Goal: Task Accomplishment & Management: Manage account settings

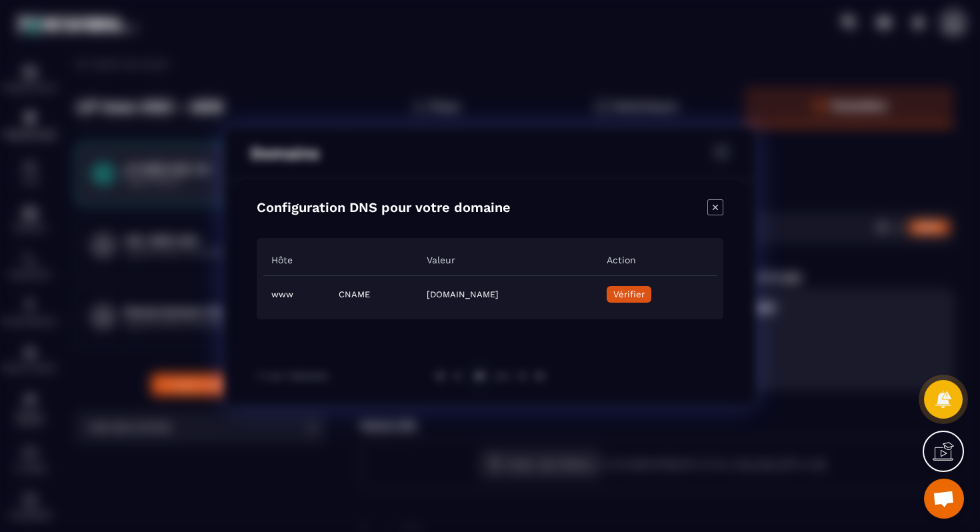
scroll to position [4292, 0]
click at [711, 203] on icon "Close modal" at bounding box center [715, 207] width 16 height 16
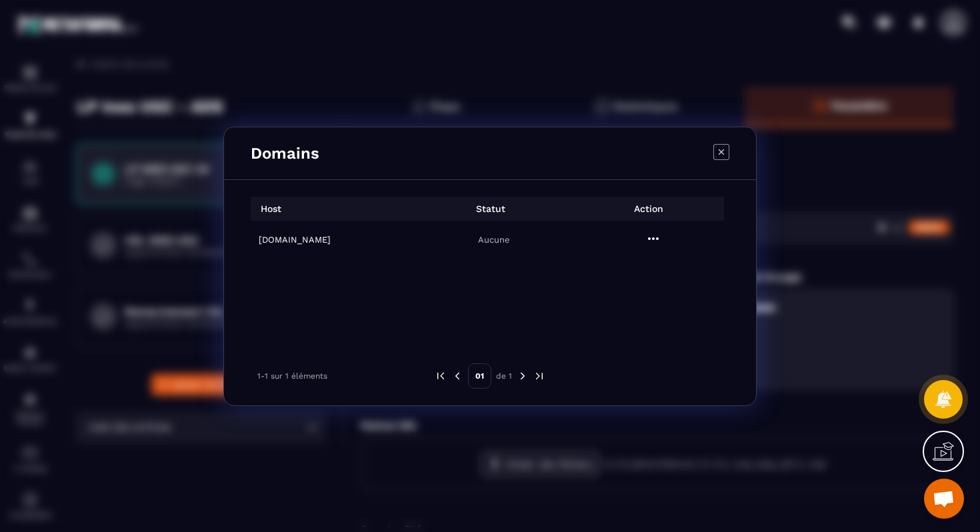
click at [652, 240] on icon "Modal window" at bounding box center [653, 239] width 16 height 16
click at [656, 271] on span "Settings" at bounding box center [656, 271] width 33 height 13
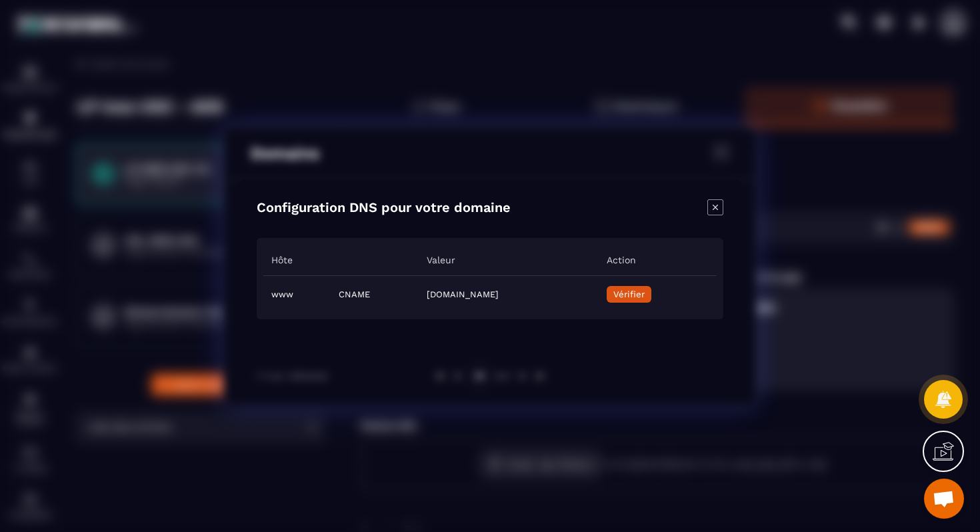
click at [712, 199] on icon "Close modal" at bounding box center [715, 207] width 16 height 16
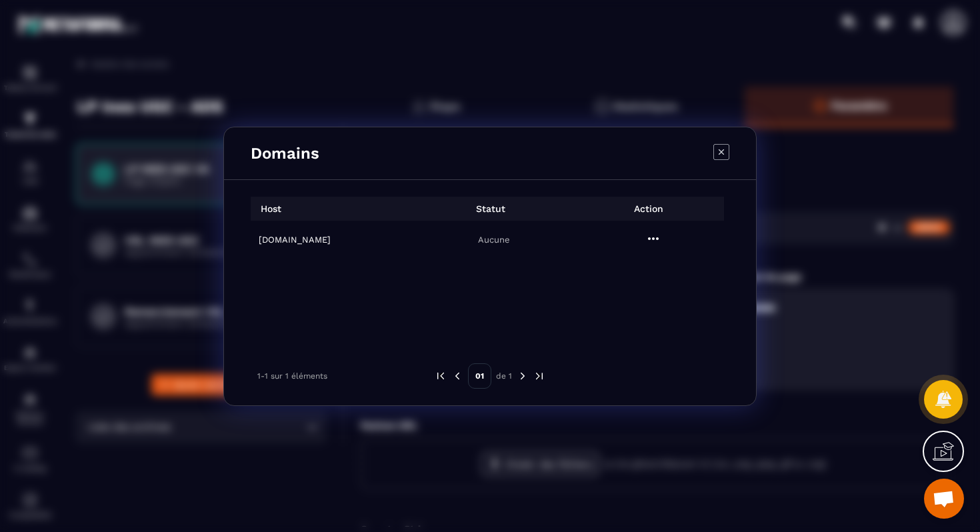
click at [658, 241] on icon "Modal window" at bounding box center [653, 239] width 16 height 16
click at [656, 290] on span "Supprimer" at bounding box center [661, 295] width 43 height 13
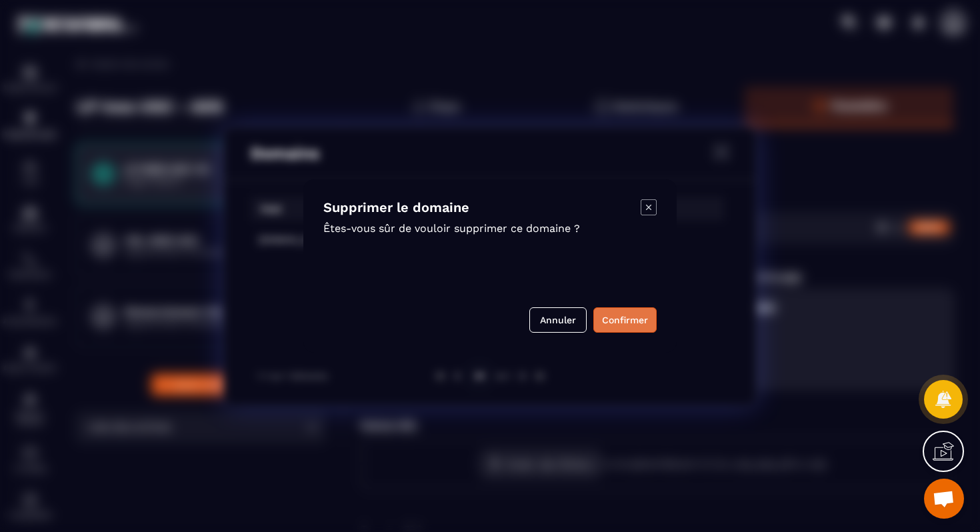
click at [630, 317] on button "Confirmer" at bounding box center [624, 319] width 63 height 25
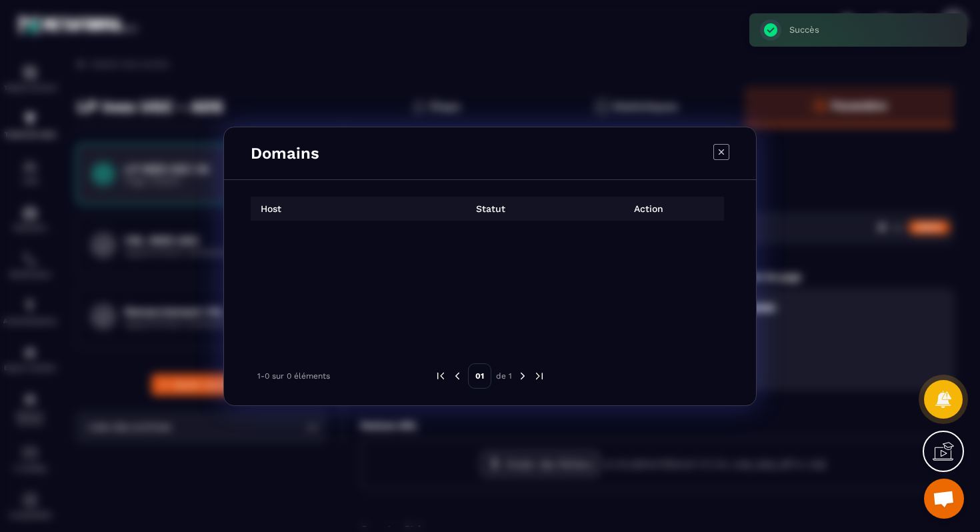
click at [655, 235] on div "Modal window" at bounding box center [490, 275] width 478 height 109
click at [714, 153] on icon "Modal window" at bounding box center [721, 152] width 16 height 16
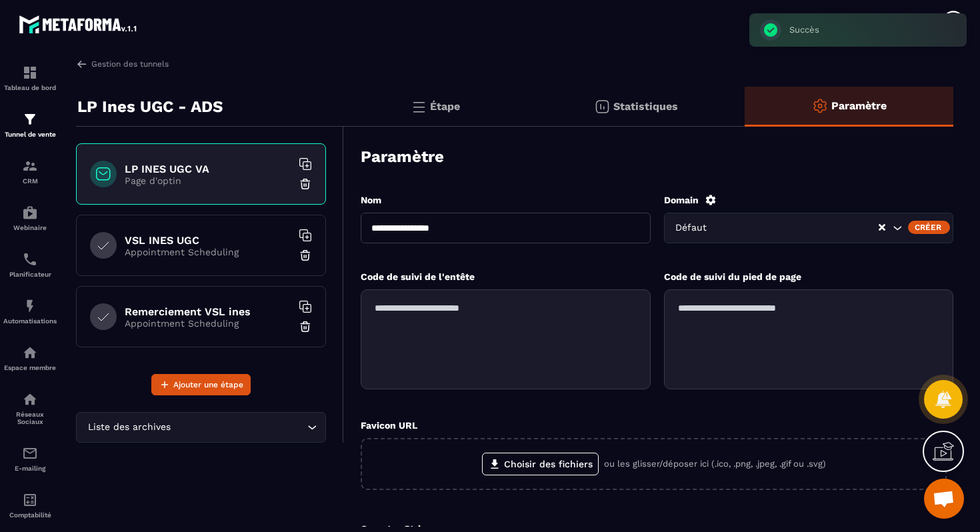
click at [924, 229] on div "Créer" at bounding box center [929, 227] width 42 height 13
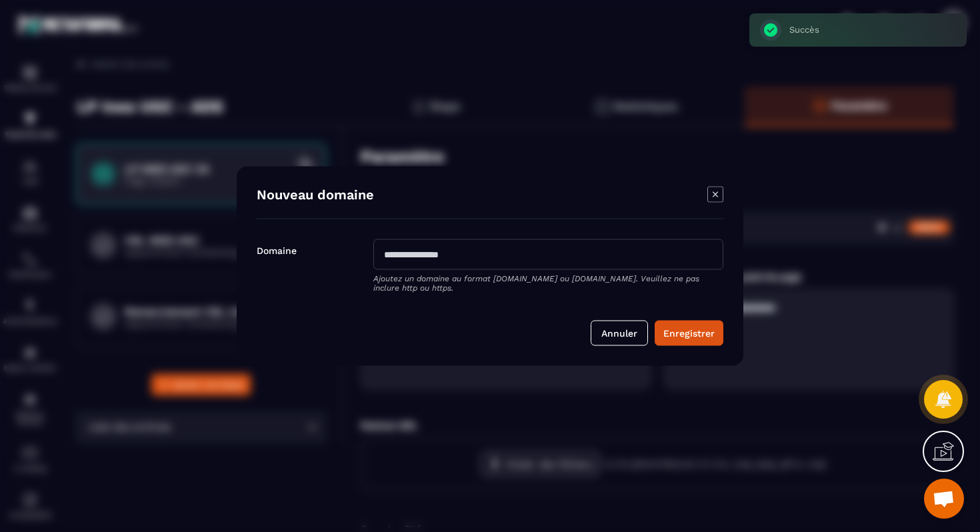
click at [540, 255] on input "Modal window" at bounding box center [548, 254] width 350 height 31
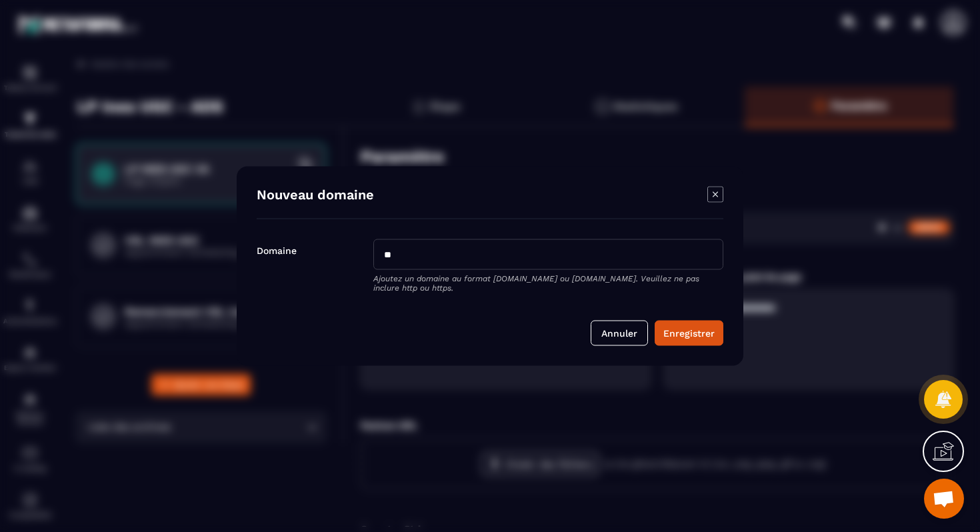
type input "*"
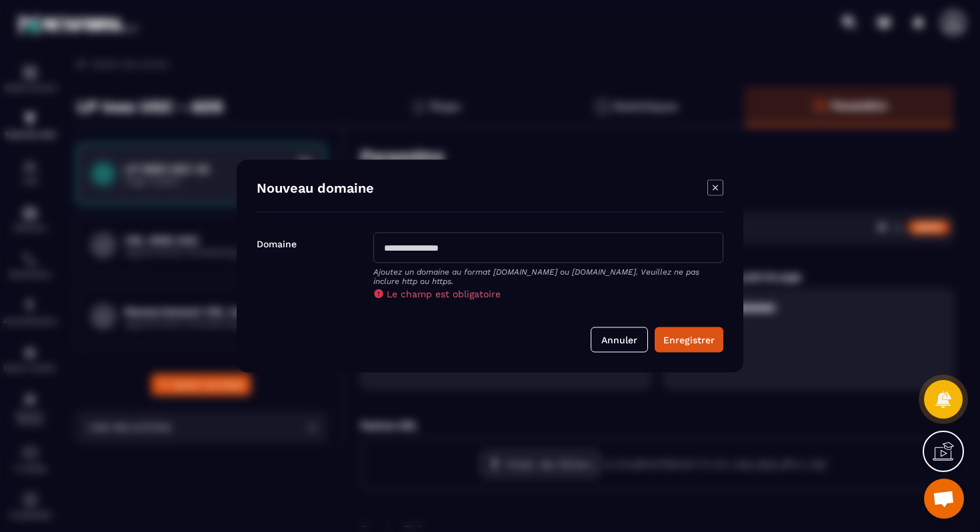
drag, startPoint x: 395, startPoint y: 320, endPoint x: 443, endPoint y: 241, distance: 92.1
click at [425, 275] on form "Domaine Ajoutez un domaine au format [DOMAIN_NAME] ou [DOMAIN_NAME]. Veuillez n…" at bounding box center [490, 293] width 466 height 120
click at [443, 241] on input "Modal window" at bounding box center [548, 248] width 350 height 31
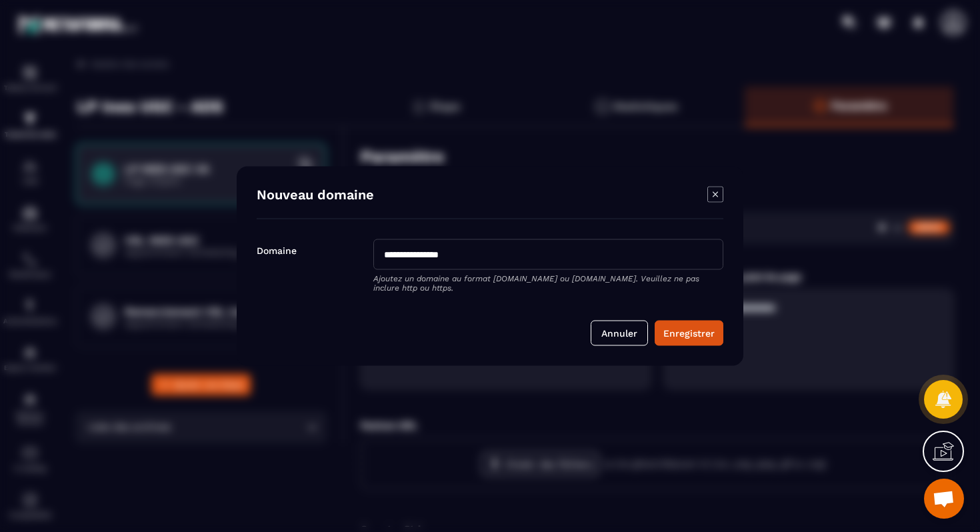
drag, startPoint x: 387, startPoint y: 256, endPoint x: 402, endPoint y: 257, distance: 14.7
click at [389, 256] on input "**********" at bounding box center [548, 254] width 350 height 31
type input "**********"
click at [704, 329] on button "Enregistrer" at bounding box center [688, 333] width 69 height 25
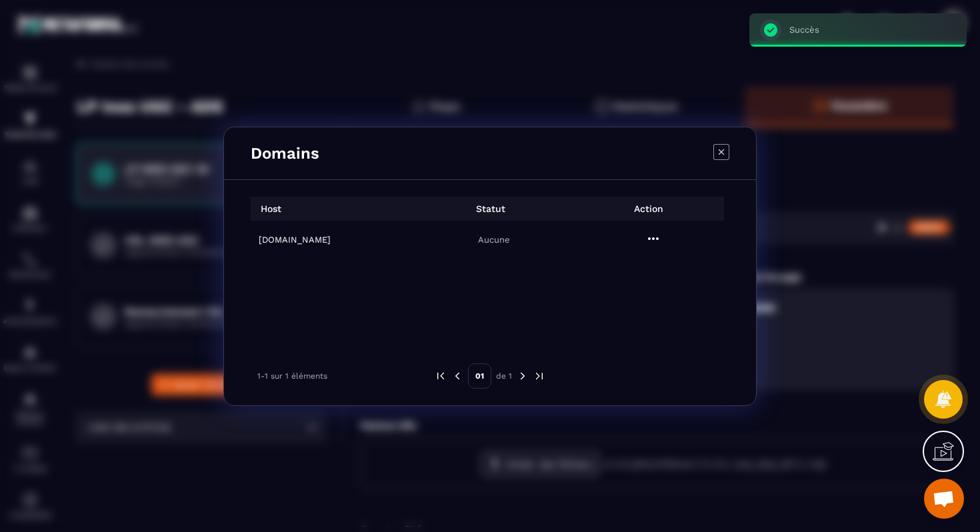
click at [654, 238] on icon "Modal window" at bounding box center [653, 239] width 16 height 16
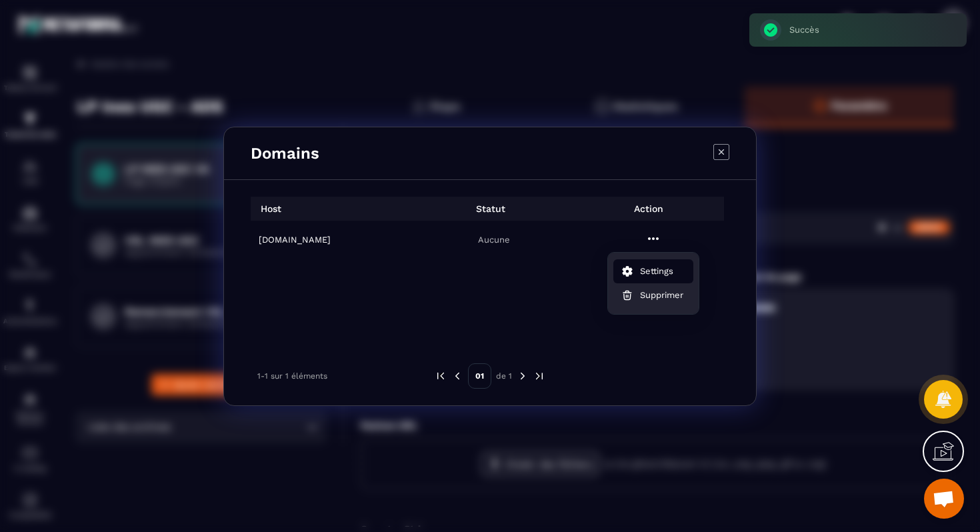
click at [664, 277] on span "Settings" at bounding box center [656, 271] width 33 height 13
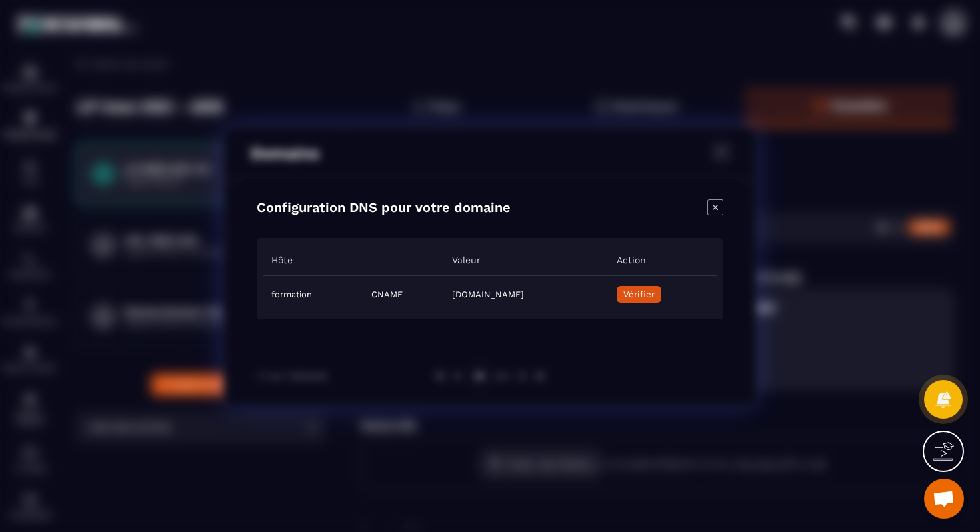
drag, startPoint x: 269, startPoint y: 260, endPoint x: 618, endPoint y: 303, distance: 351.1
click at [618, 303] on table "Hôte Valeur Action formation CNAME [DOMAIN_NAME] Vérifier" at bounding box center [489, 279] width 453 height 68
copy table "Hôte Valeur Action formation CNAME [DOMAIN_NAME]"
click at [654, 299] on span "Vérifier" at bounding box center [638, 294] width 31 height 10
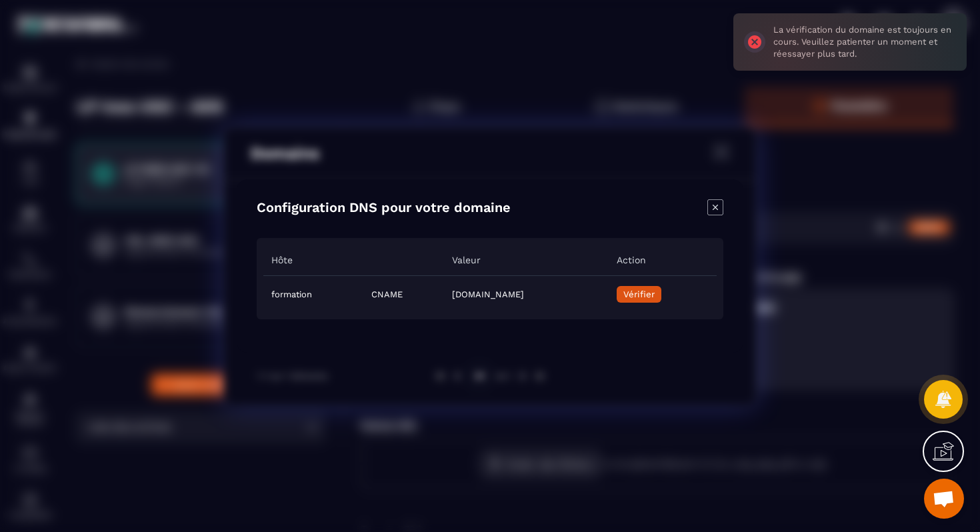
click at [608, 297] on td "[DOMAIN_NAME]" at bounding box center [526, 294] width 165 height 37
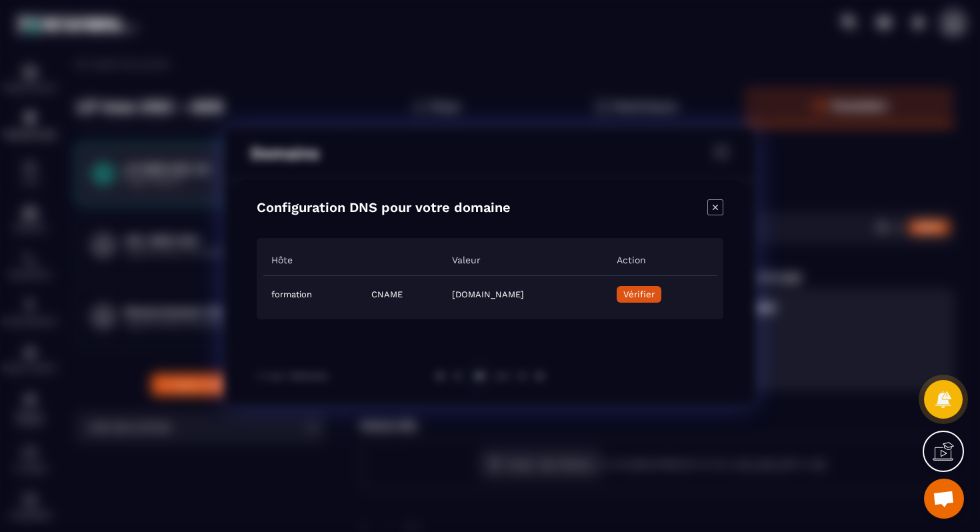
click at [661, 297] on button "Vérifier" at bounding box center [638, 294] width 45 height 17
drag, startPoint x: 762, startPoint y: 24, endPoint x: 904, endPoint y: 50, distance: 144.3
click at [904, 50] on div "La vérification du domaine est toujours en cours. Veuillez patienter un moment …" at bounding box center [991, 41] width 233 height 57
